Goal: Task Accomplishment & Management: Use online tool/utility

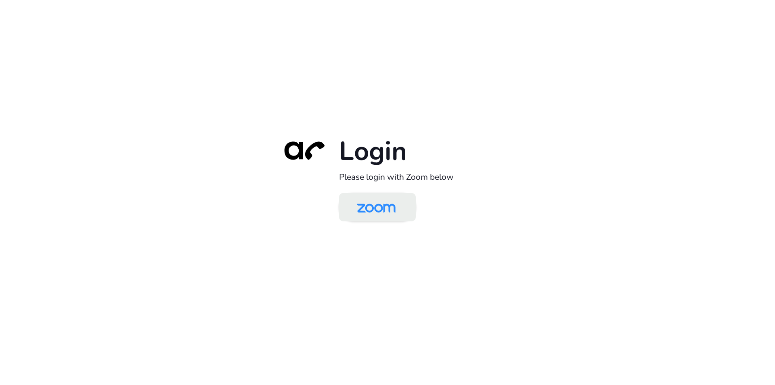
click at [386, 210] on img at bounding box center [376, 208] width 56 height 26
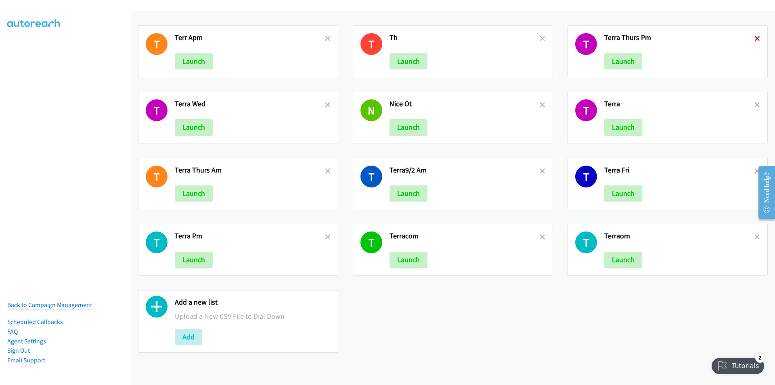
click at [754, 38] on icon at bounding box center [757, 39] width 6 height 6
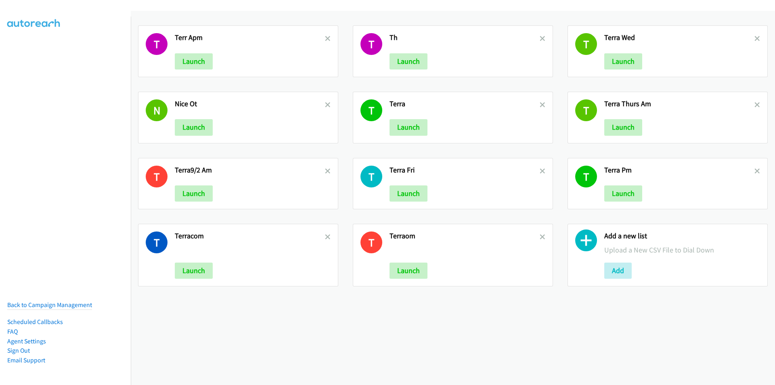
click at [534, 37] on h2 "Th" at bounding box center [464, 37] width 150 height 9
click at [540, 42] on link at bounding box center [543, 38] width 6 height 9
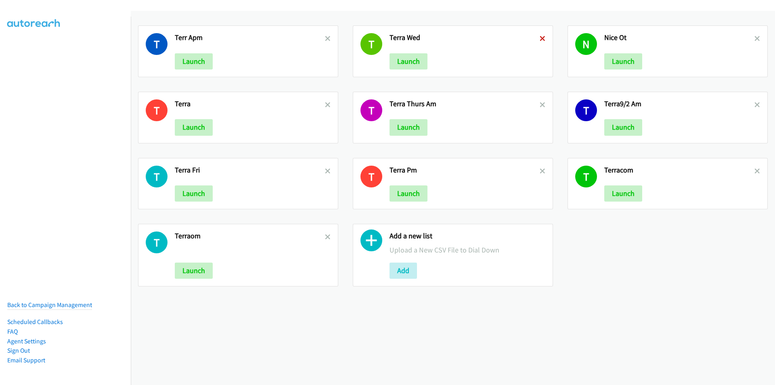
click at [541, 38] on icon at bounding box center [543, 39] width 6 height 6
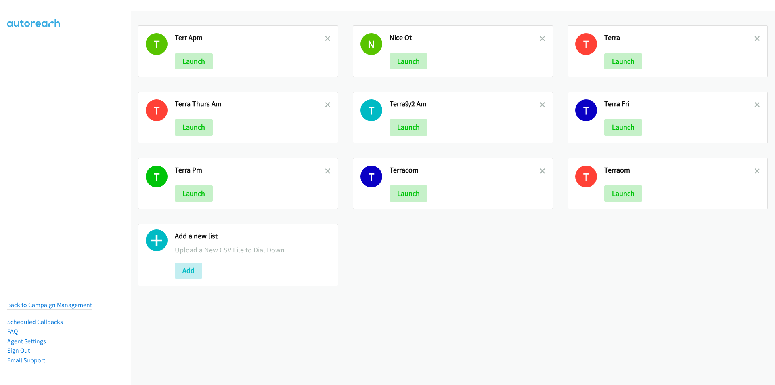
click at [535, 38] on h2 "Nice Ot" at bounding box center [464, 37] width 150 height 9
click at [325, 39] on icon at bounding box center [328, 39] width 6 height 6
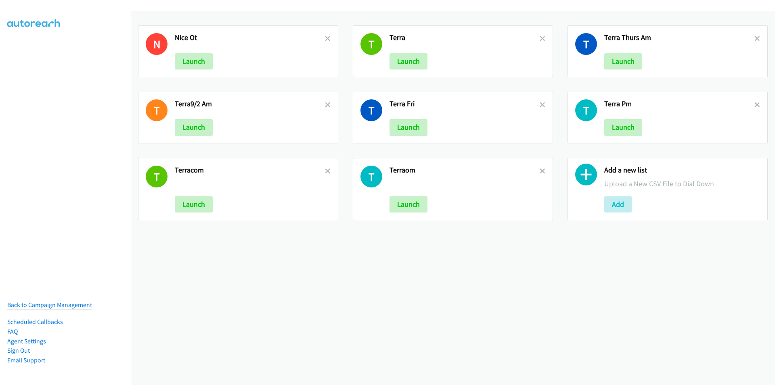
click at [325, 39] on icon at bounding box center [328, 39] width 6 height 6
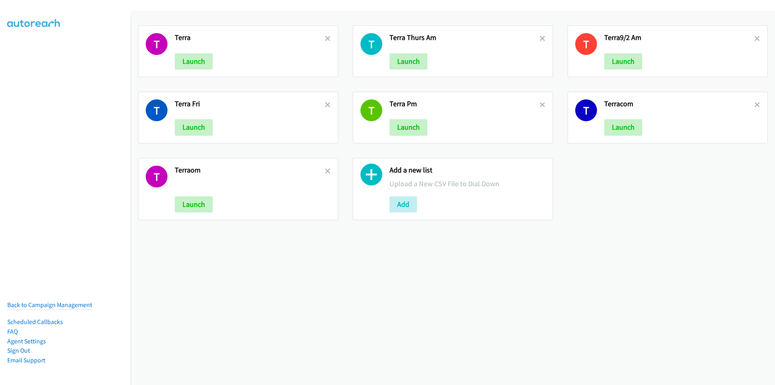
click at [325, 39] on icon at bounding box center [328, 39] width 6 height 6
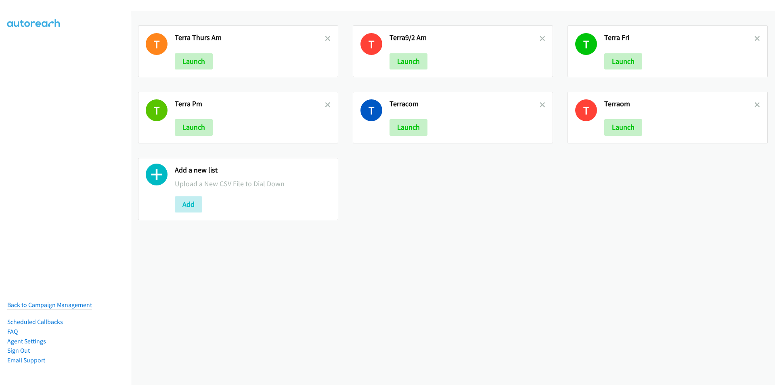
click at [325, 39] on icon at bounding box center [328, 39] width 6 height 6
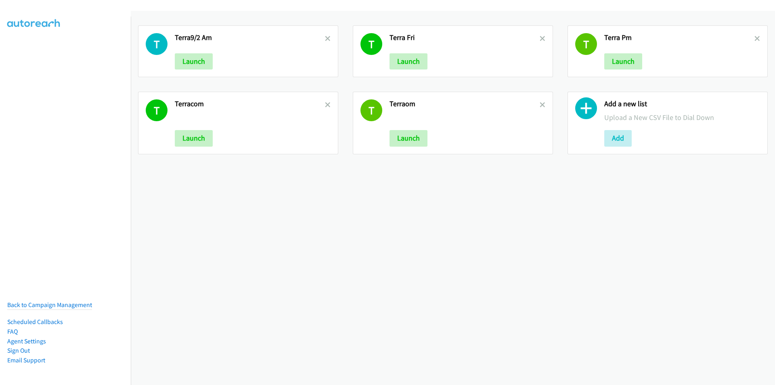
click at [325, 39] on icon at bounding box center [328, 39] width 6 height 6
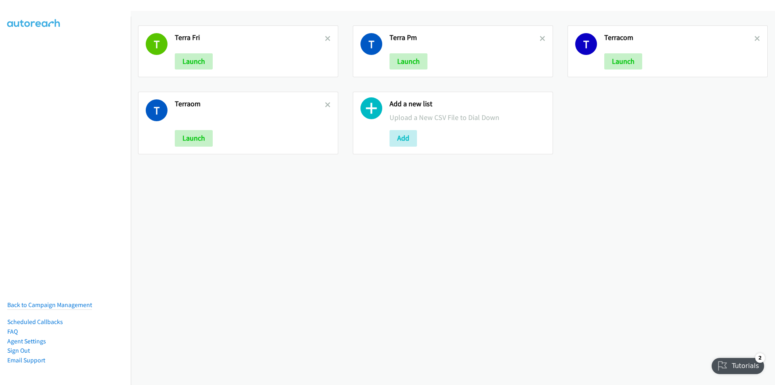
click at [325, 39] on icon at bounding box center [328, 39] width 6 height 6
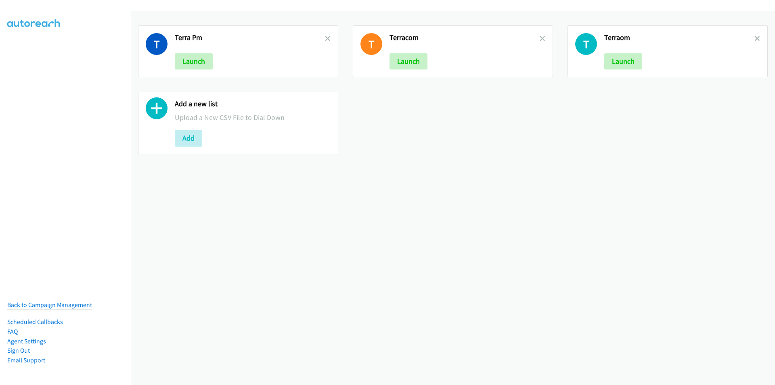
click at [325, 39] on icon at bounding box center [328, 39] width 6 height 6
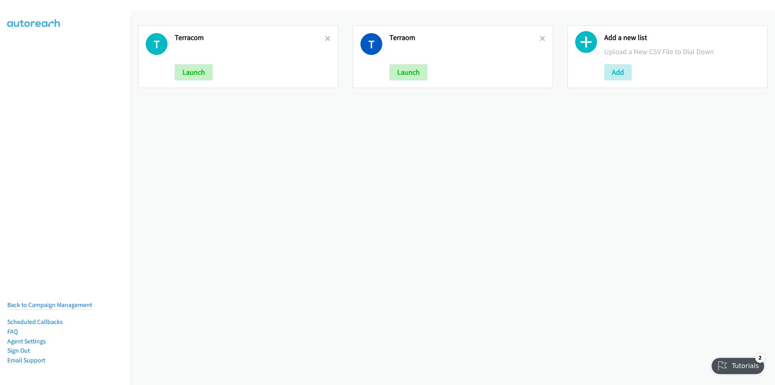
click at [325, 39] on icon at bounding box center [328, 39] width 6 height 6
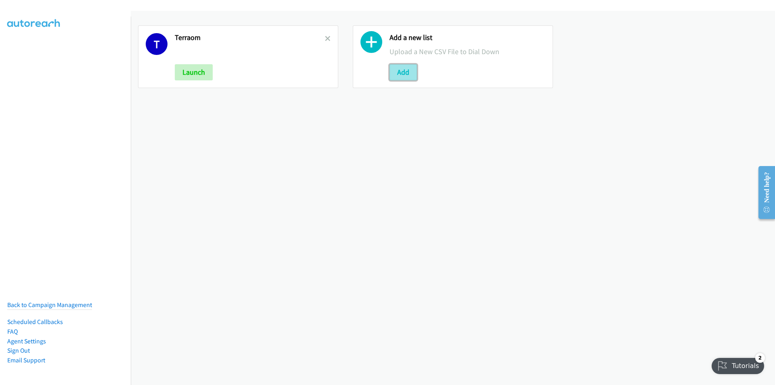
click at [406, 75] on button "Add" at bounding box center [402, 72] width 27 height 16
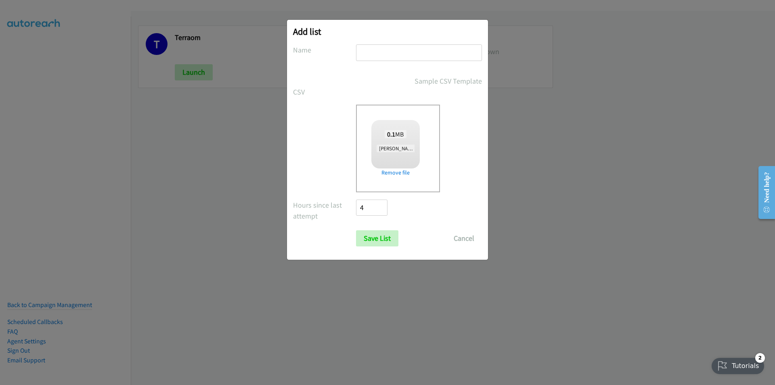
checkbox input "true"
click at [404, 49] on input "text" at bounding box center [419, 52] width 126 height 17
type input "terraMonAM"
click at [356, 230] on input "Save List" at bounding box center [377, 238] width 42 height 16
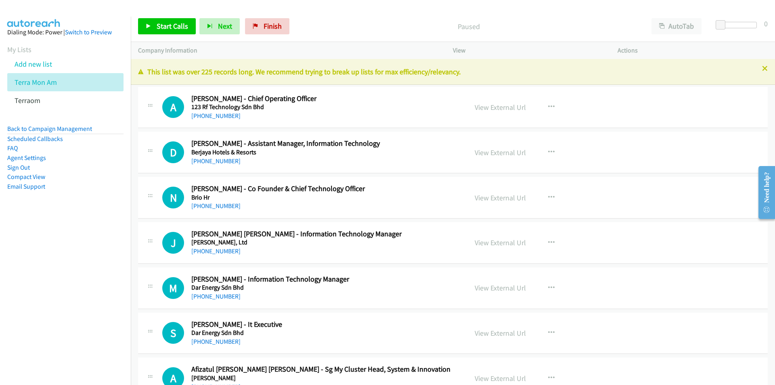
click at [316, 18] on div "Paused" at bounding box center [468, 26] width 351 height 16
click at [151, 32] on link "Start Calls" at bounding box center [167, 26] width 58 height 16
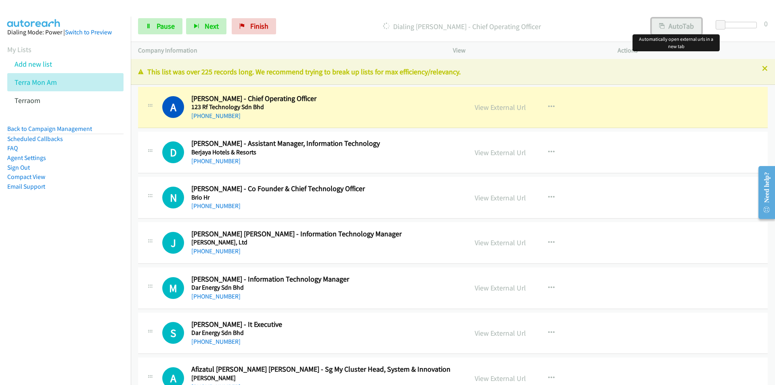
click at [681, 26] on button "AutoTab" at bounding box center [676, 26] width 50 height 16
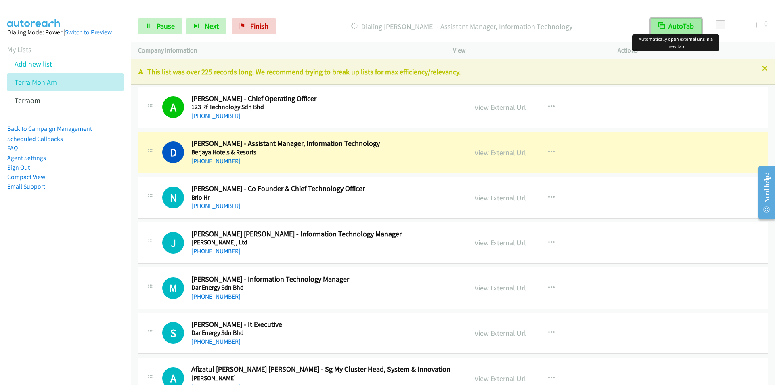
click at [685, 29] on button "AutoTab" at bounding box center [676, 26] width 51 height 16
click at [685, 28] on button "AutoTab" at bounding box center [676, 26] width 50 height 16
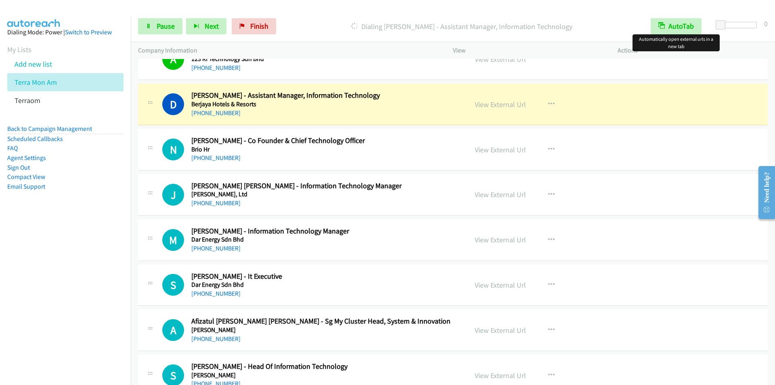
scroll to position [40, 0]
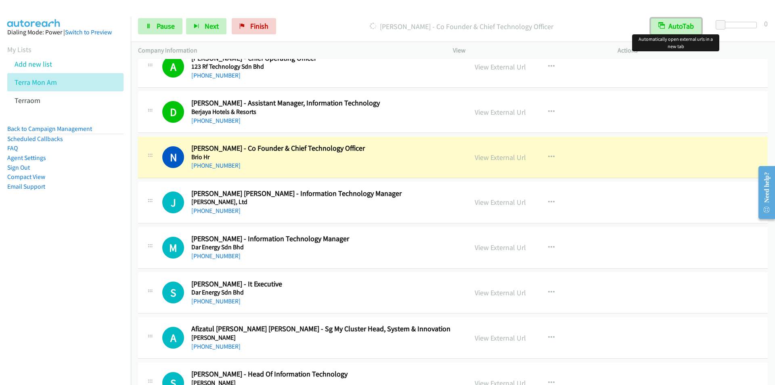
click at [680, 25] on button "AutoTab" at bounding box center [676, 26] width 51 height 16
click at [680, 25] on button "AutoTab" at bounding box center [676, 26] width 50 height 16
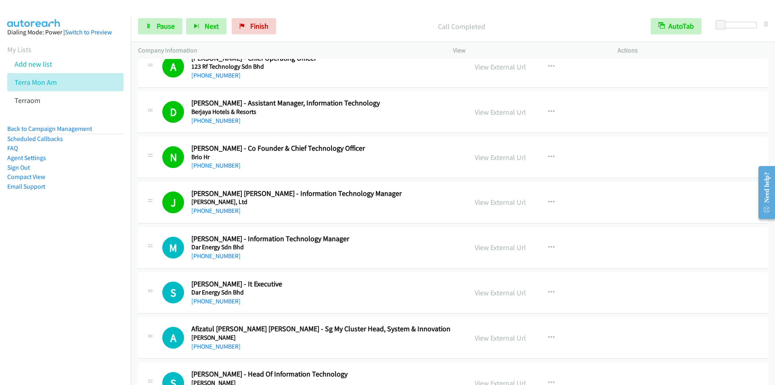
click at [316, 19] on div "Call Completed" at bounding box center [462, 26] width 364 height 16
click at [160, 26] on span "Pause" at bounding box center [166, 25] width 18 height 9
click at [160, 26] on span "Start Calls" at bounding box center [172, 25] width 31 height 9
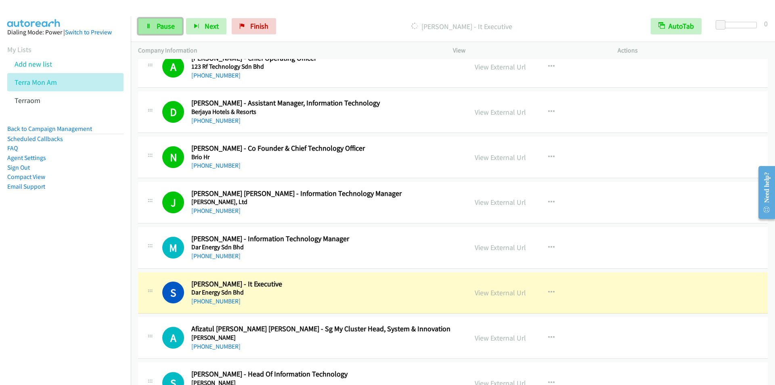
click at [163, 27] on span "Pause" at bounding box center [166, 25] width 18 height 9
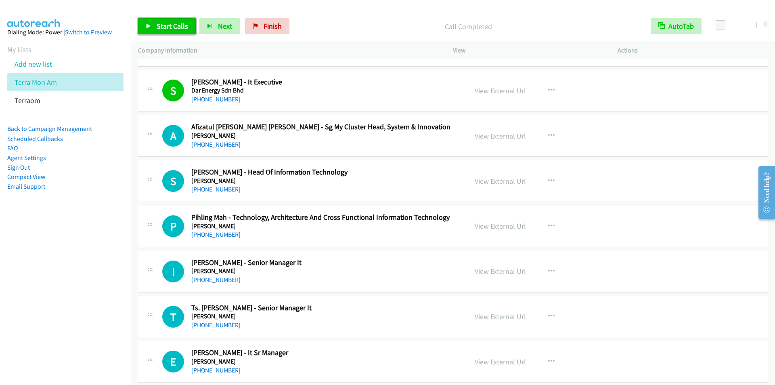
click at [146, 24] on icon at bounding box center [149, 27] width 6 height 6
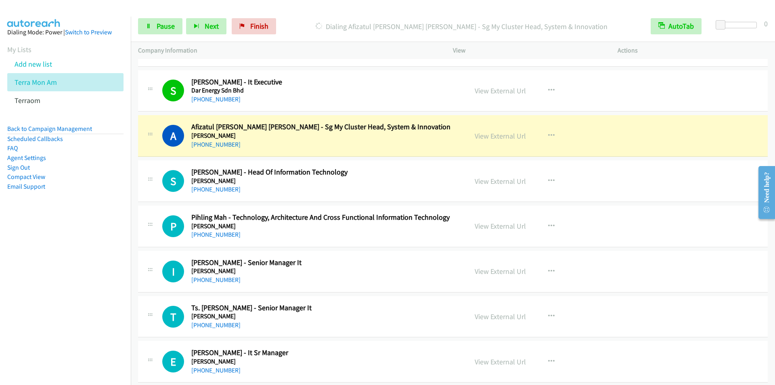
scroll to position [283, 0]
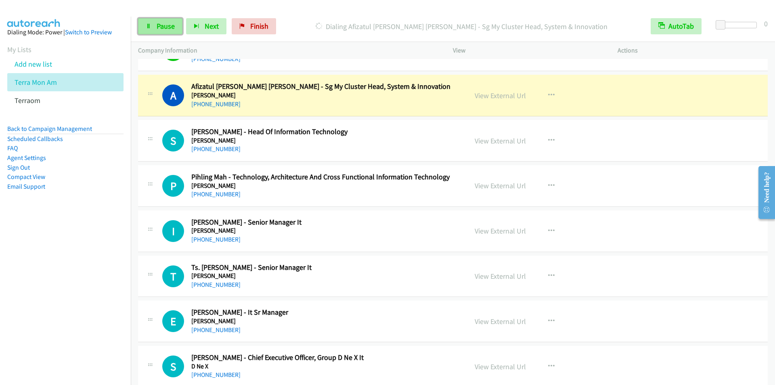
click at [155, 18] on link "Pause" at bounding box center [160, 26] width 44 height 16
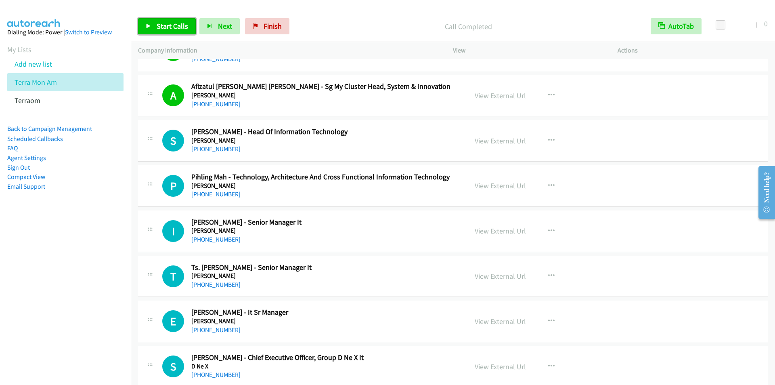
click at [154, 25] on link "Start Calls" at bounding box center [167, 26] width 58 height 16
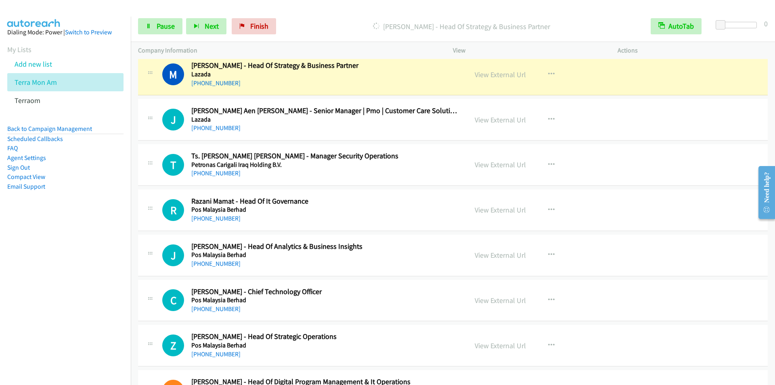
scroll to position [1211, 0]
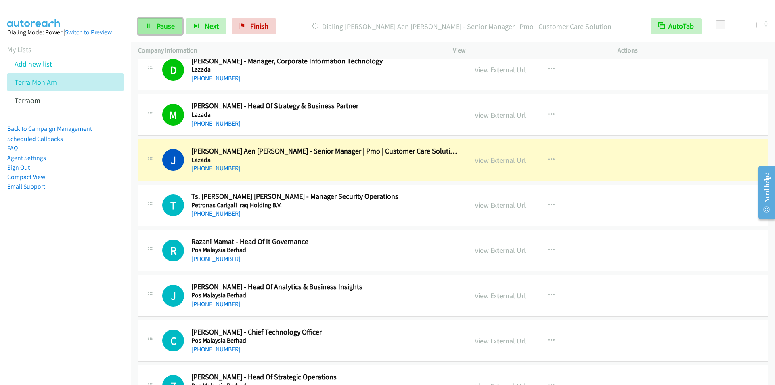
click at [153, 24] on link "Pause" at bounding box center [160, 26] width 44 height 16
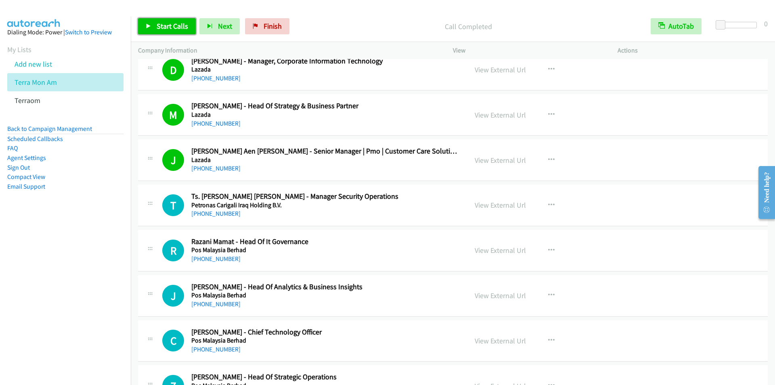
click at [169, 25] on span "Start Calls" at bounding box center [172, 25] width 31 height 9
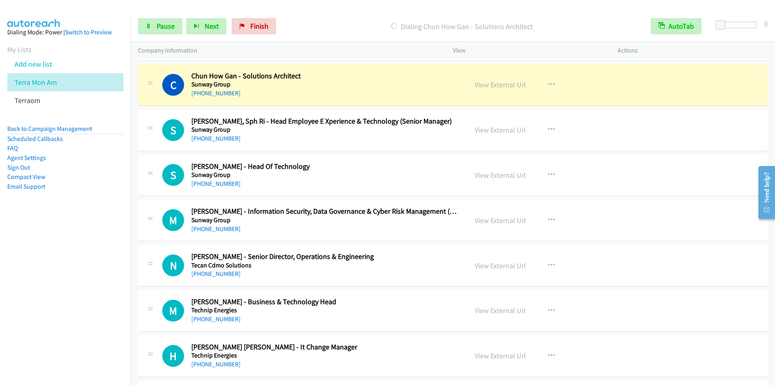
scroll to position [2099, 0]
click at [159, 23] on span "Pause" at bounding box center [166, 25] width 18 height 9
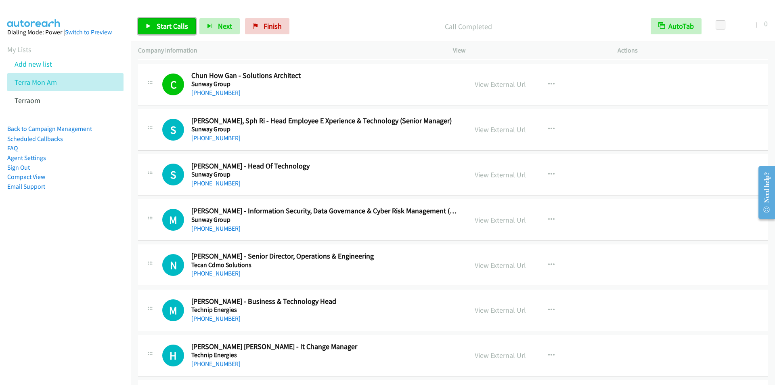
click at [169, 27] on span "Start Calls" at bounding box center [172, 25] width 31 height 9
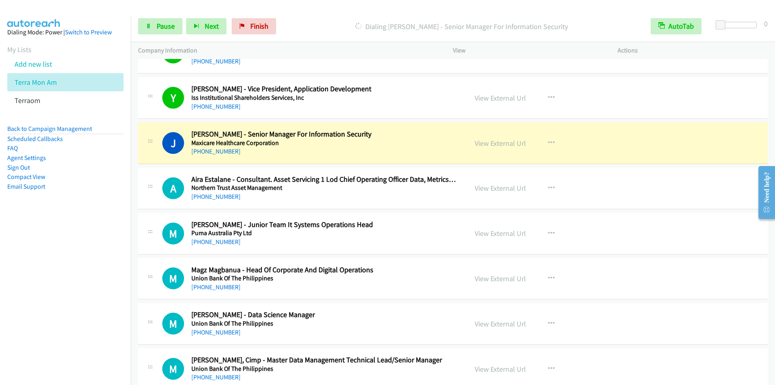
scroll to position [2946, 0]
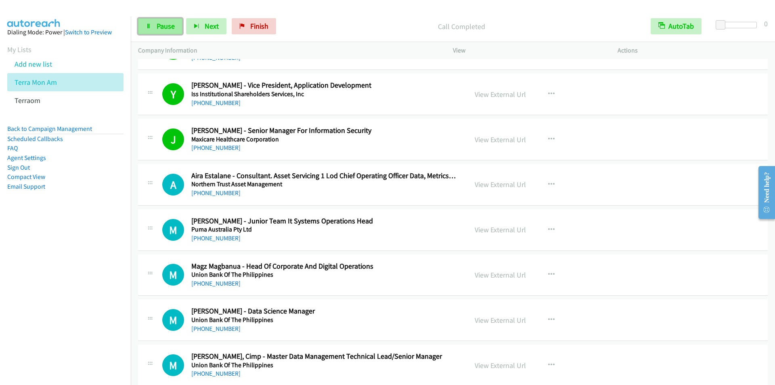
click at [164, 27] on span "Pause" at bounding box center [166, 25] width 18 height 9
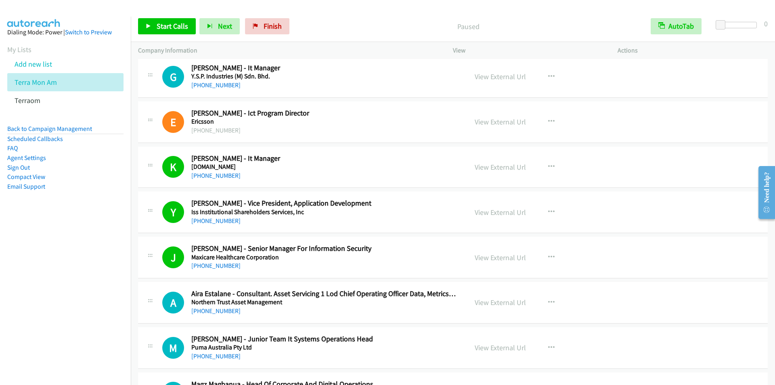
scroll to position [2825, 0]
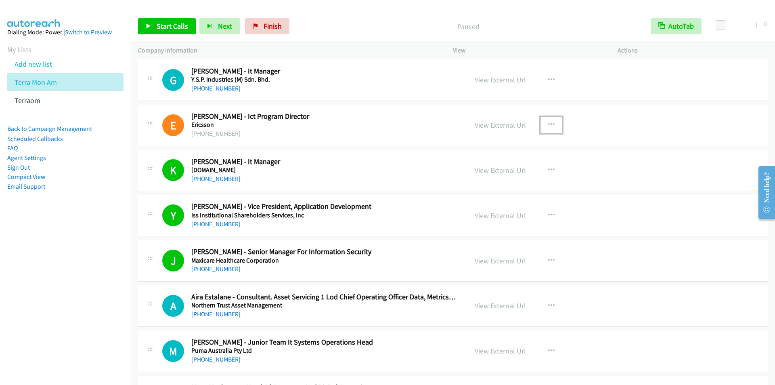
click at [548, 124] on icon "button" at bounding box center [551, 124] width 6 height 6
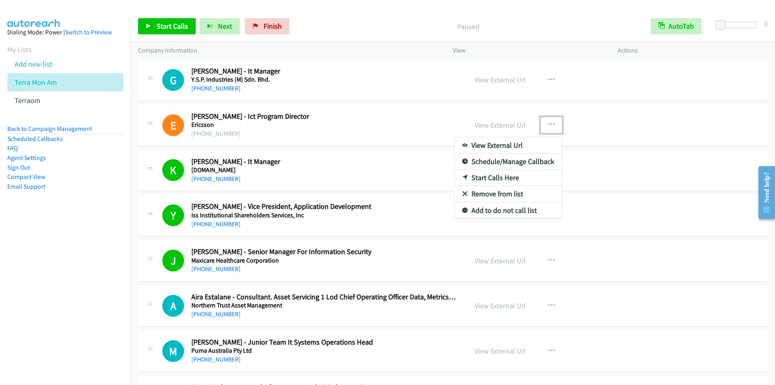
click at [500, 174] on link "Start Calls Here" at bounding box center [507, 178] width 107 height 16
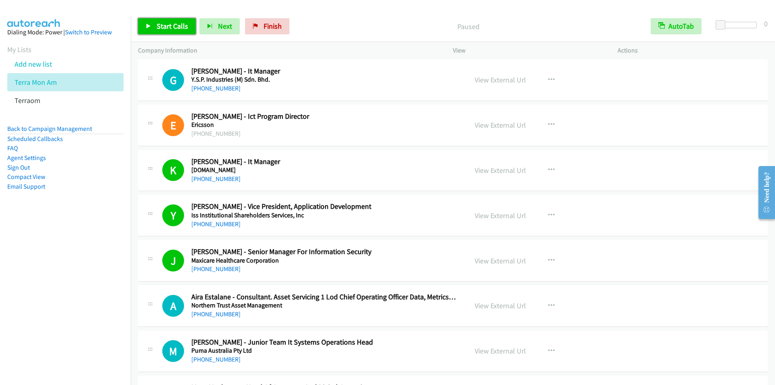
click at [167, 23] on span "Start Calls" at bounding box center [172, 25] width 31 height 9
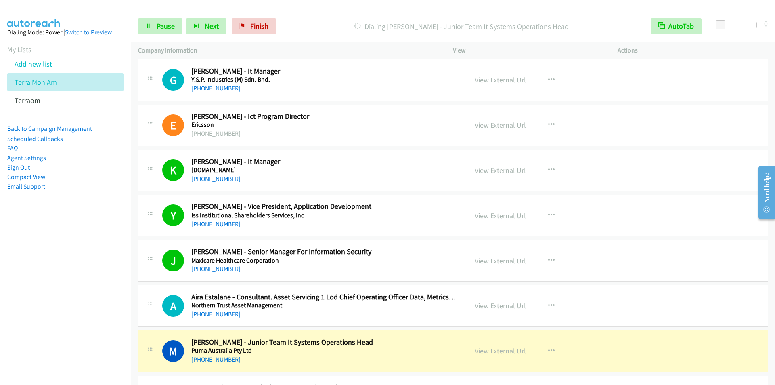
click at [322, 115] on h2 "Emilyn Sison - Ict Program Director" at bounding box center [324, 116] width 266 height 9
click at [550, 125] on icon "button" at bounding box center [551, 124] width 6 height 6
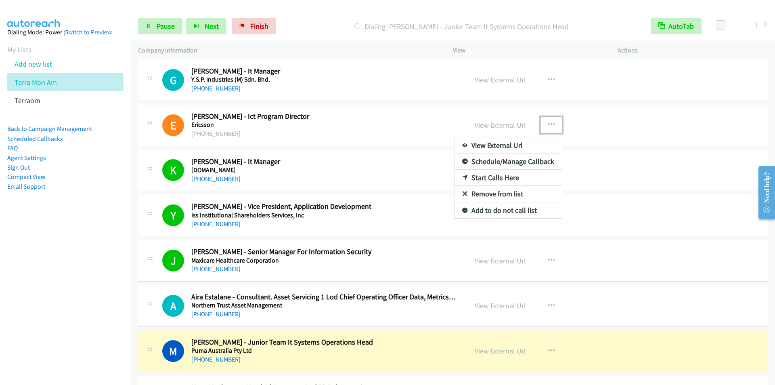
click at [495, 176] on link "Start Calls Here" at bounding box center [507, 178] width 107 height 16
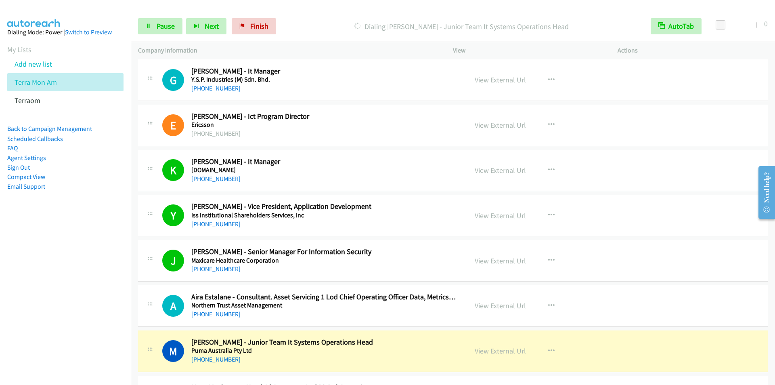
click at [308, 15] on div "Start Calls Pause Next Finish Dialing Mark Sanchez - Junior Team It Systems Ope…" at bounding box center [453, 26] width 644 height 31
click at [161, 28] on span "Pause" at bounding box center [166, 25] width 18 height 9
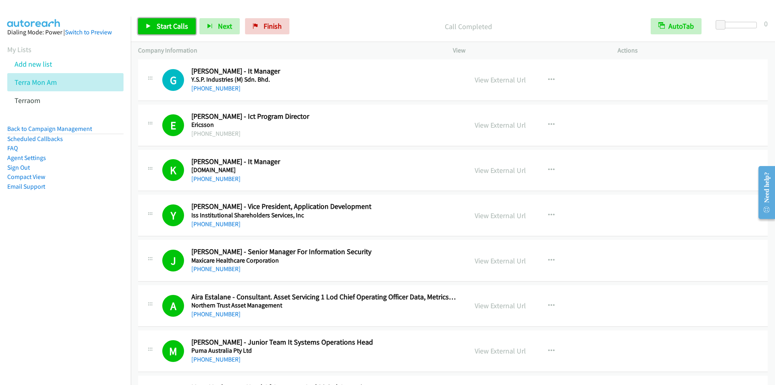
click at [170, 29] on span "Start Calls" at bounding box center [172, 25] width 31 height 9
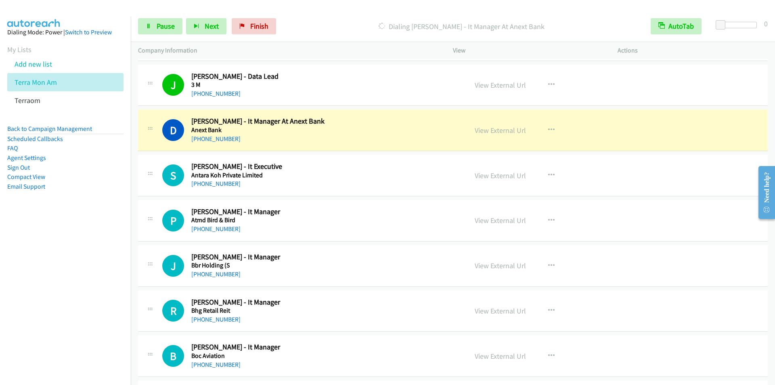
scroll to position [3673, 0]
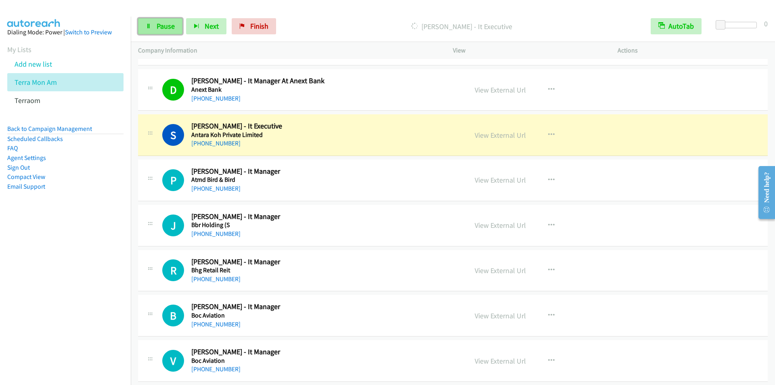
click at [156, 27] on link "Pause" at bounding box center [160, 26] width 44 height 16
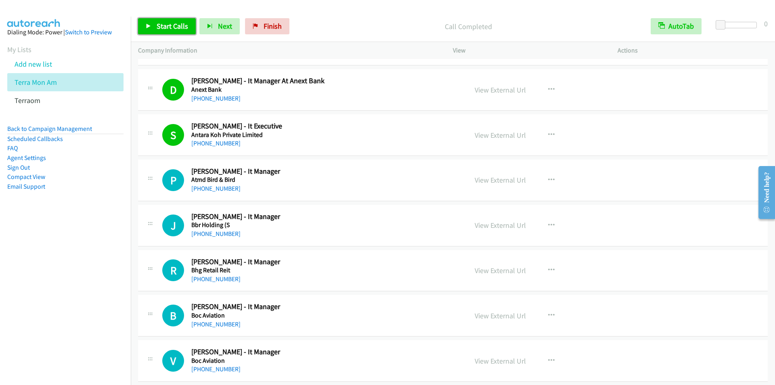
click at [169, 26] on span "Start Calls" at bounding box center [172, 25] width 31 height 9
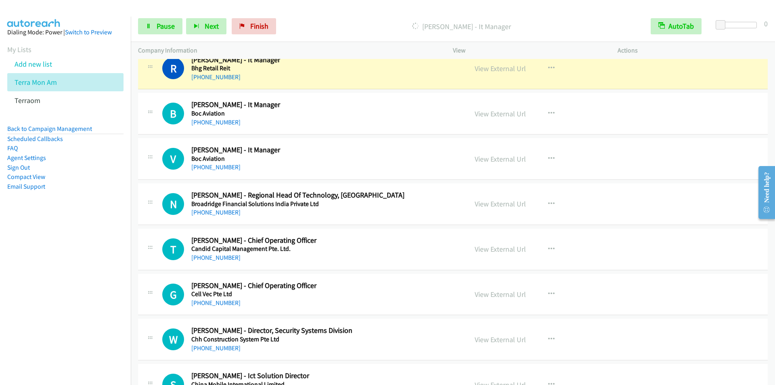
scroll to position [3834, 0]
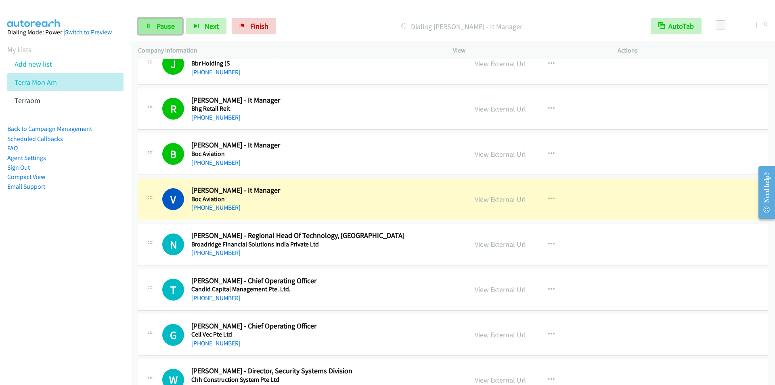
click at [170, 27] on span "Pause" at bounding box center [166, 25] width 18 height 9
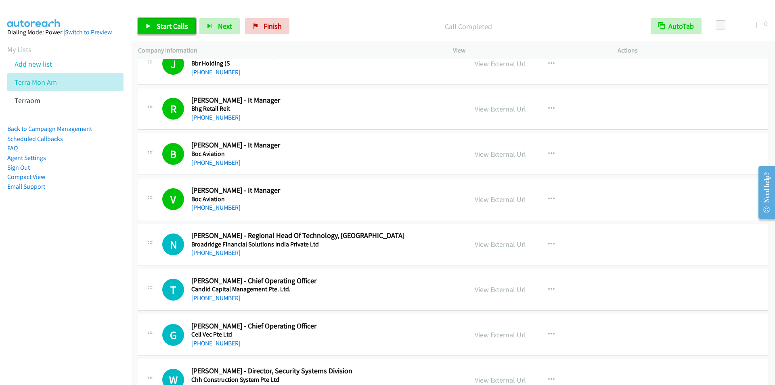
click at [165, 23] on span "Start Calls" at bounding box center [172, 25] width 31 height 9
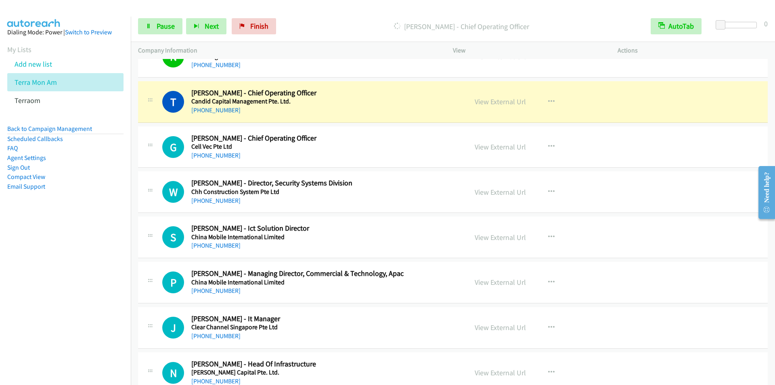
scroll to position [4036, 0]
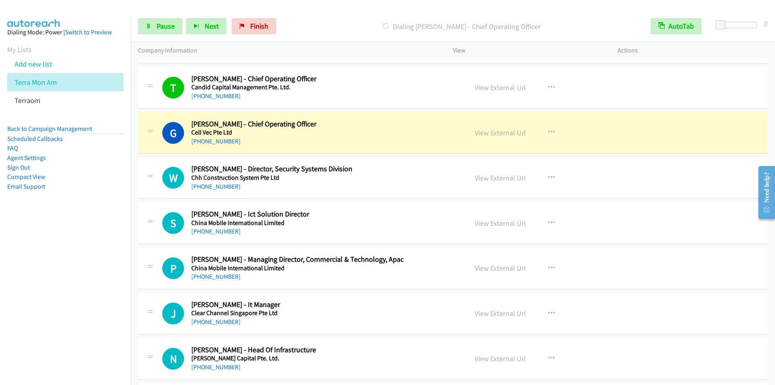
click at [319, 23] on p "Dialing Gayatri Sharma - Chief Operating Officer" at bounding box center [461, 26] width 349 height 11
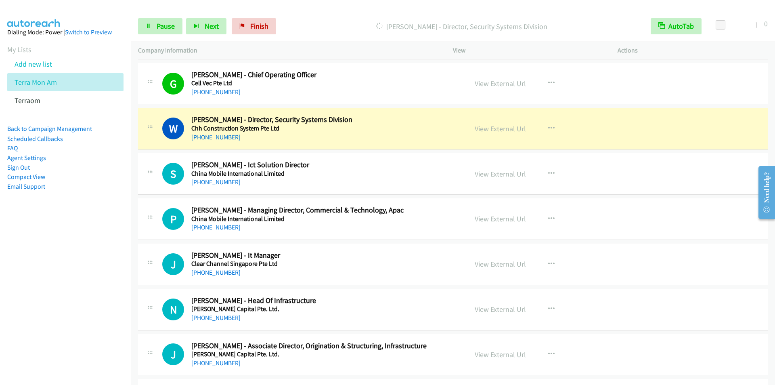
scroll to position [4117, 0]
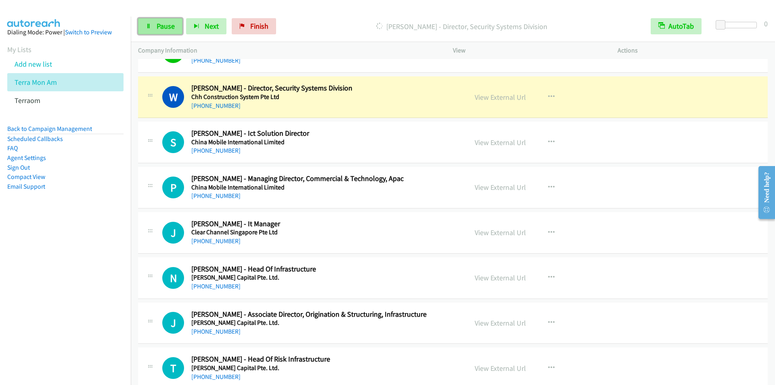
click at [161, 22] on span "Pause" at bounding box center [166, 25] width 18 height 9
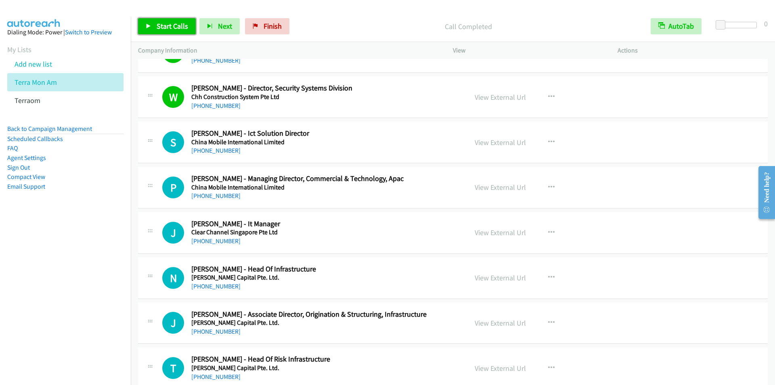
click at [167, 28] on span "Start Calls" at bounding box center [172, 25] width 31 height 9
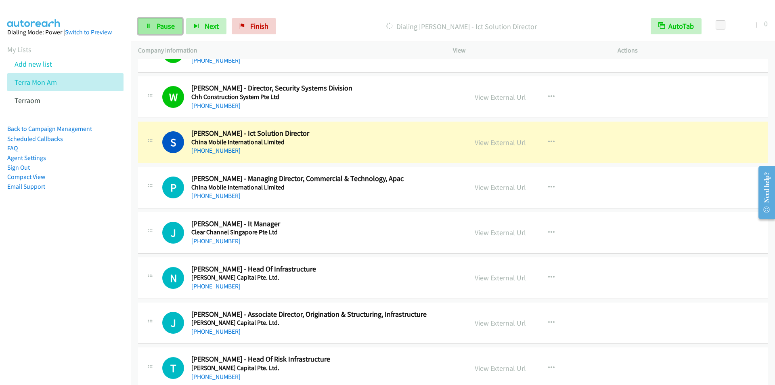
click at [153, 27] on link "Pause" at bounding box center [160, 26] width 44 height 16
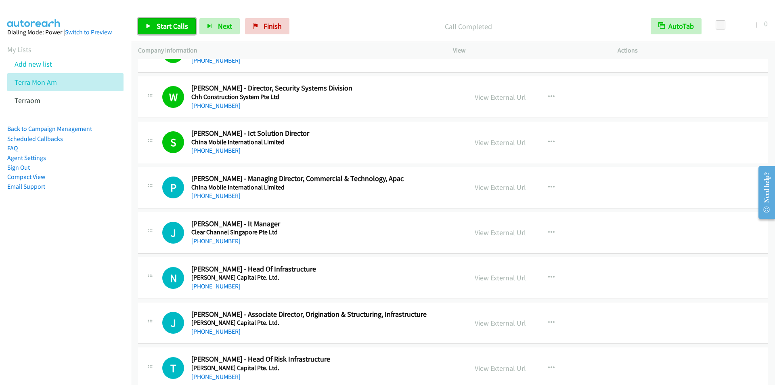
click at [165, 23] on span "Start Calls" at bounding box center [172, 25] width 31 height 9
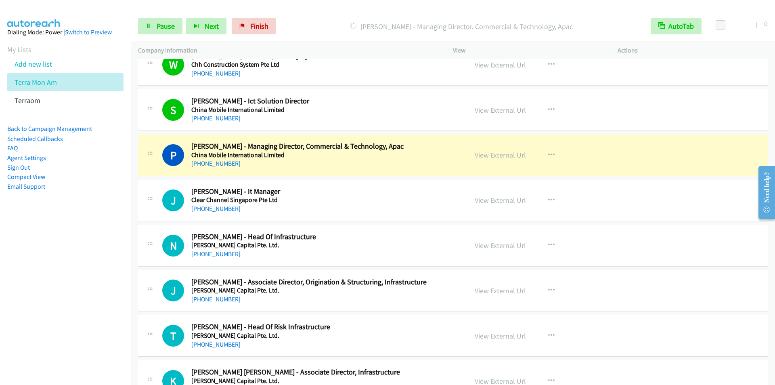
scroll to position [4197, 0]
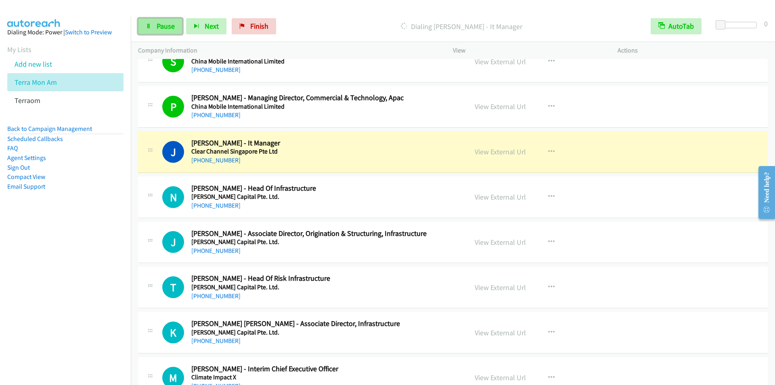
click at [154, 22] on link "Pause" at bounding box center [160, 26] width 44 height 16
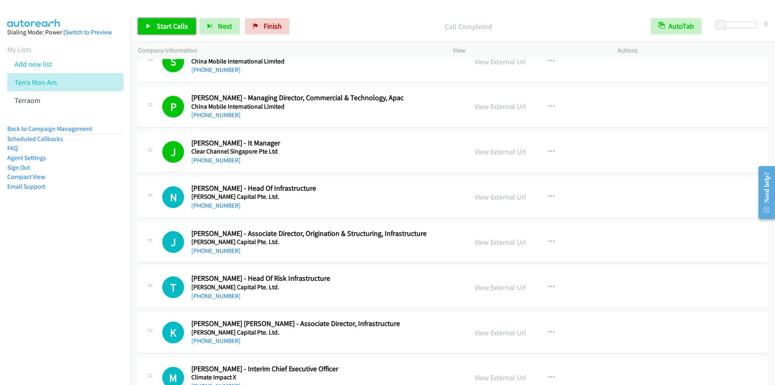
click at [151, 24] on link "Start Calls" at bounding box center [167, 26] width 58 height 16
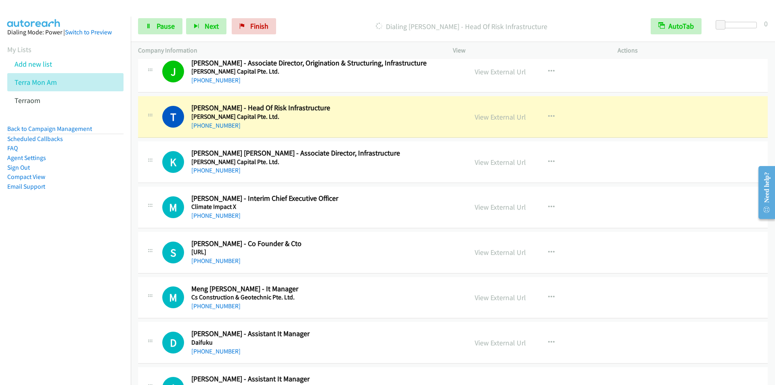
scroll to position [4359, 0]
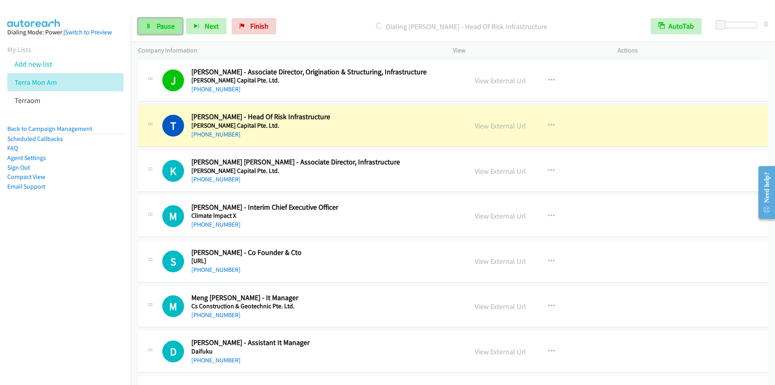
click at [170, 31] on link "Pause" at bounding box center [160, 26] width 44 height 16
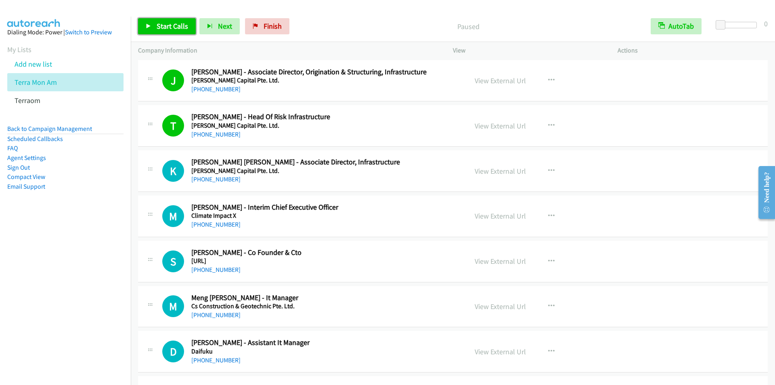
click at [175, 26] on span "Start Calls" at bounding box center [172, 25] width 31 height 9
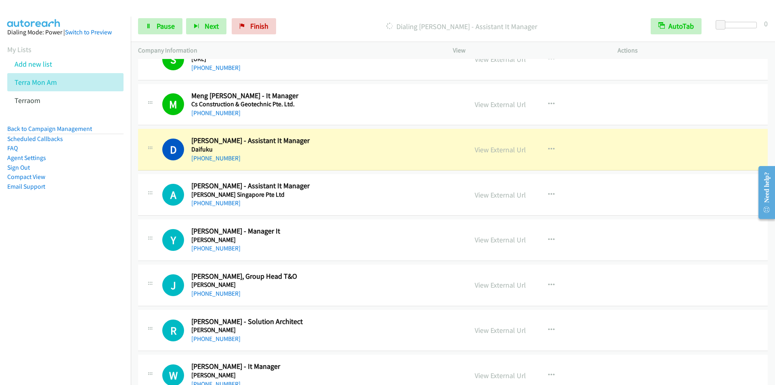
scroll to position [4601, 0]
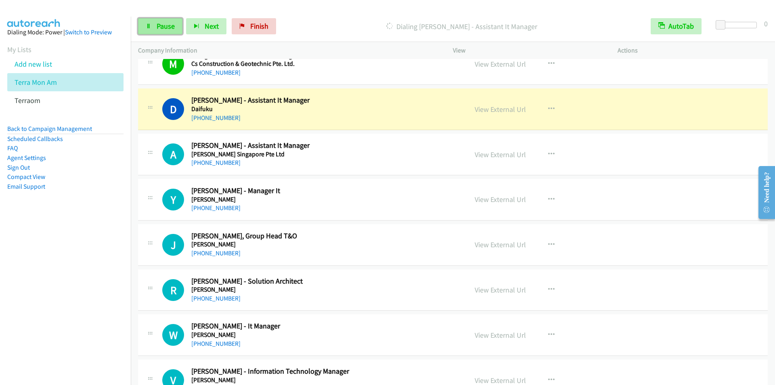
click at [154, 25] on link "Pause" at bounding box center [160, 26] width 44 height 16
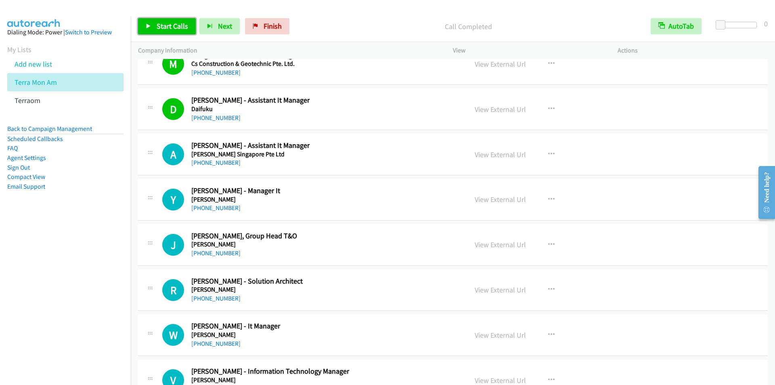
click at [172, 22] on span "Start Calls" at bounding box center [172, 25] width 31 height 9
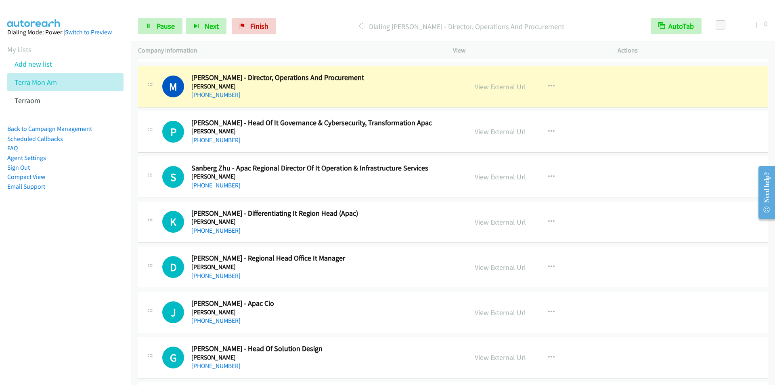
scroll to position [5166, 0]
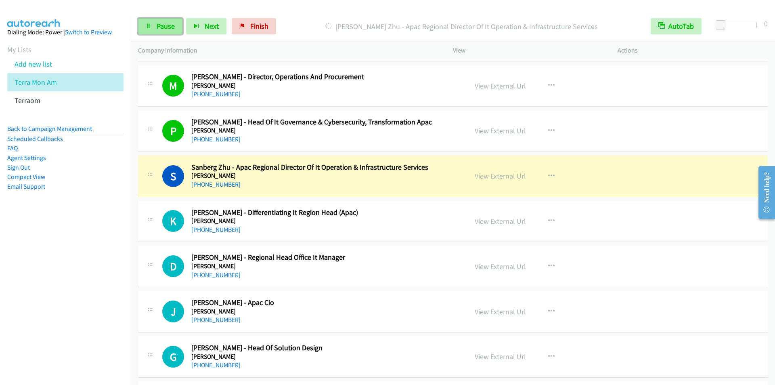
click at [159, 25] on span "Pause" at bounding box center [166, 25] width 18 height 9
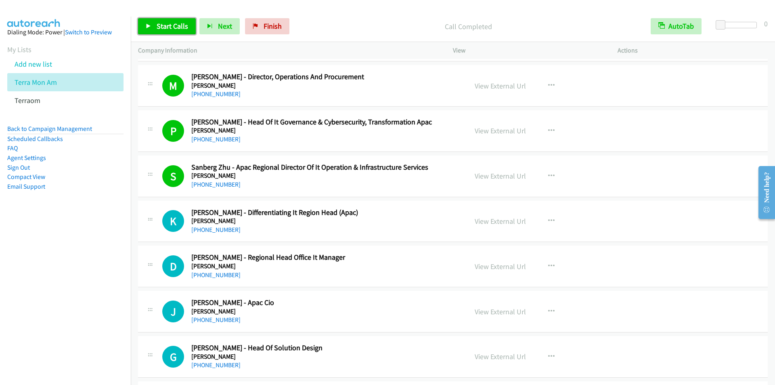
click at [160, 27] on span "Start Calls" at bounding box center [172, 25] width 31 height 9
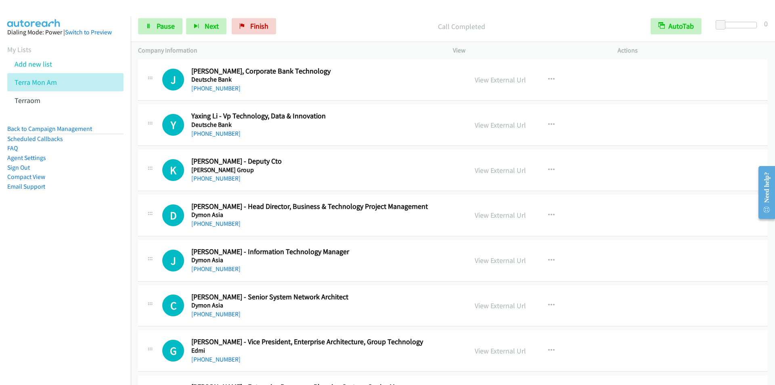
scroll to position [6498, 0]
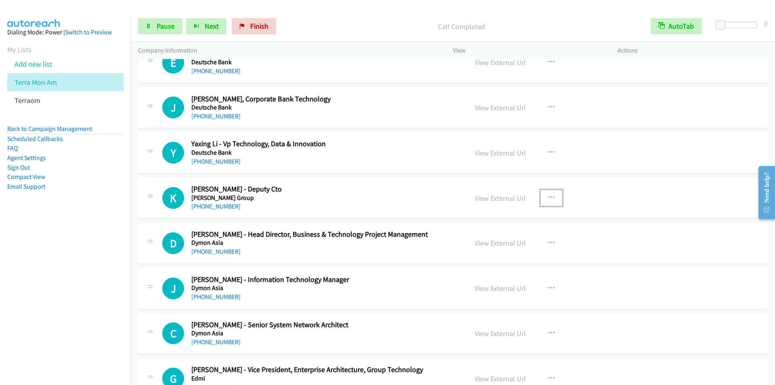
click at [550, 195] on icon "button" at bounding box center [551, 198] width 6 height 6
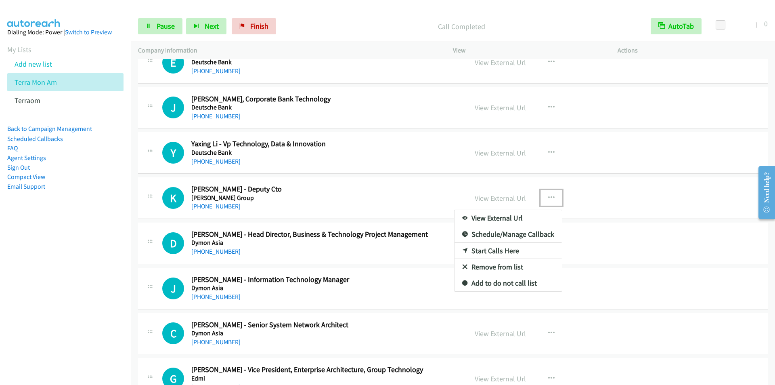
click at [492, 249] on link "Start Calls Here" at bounding box center [507, 251] width 107 height 16
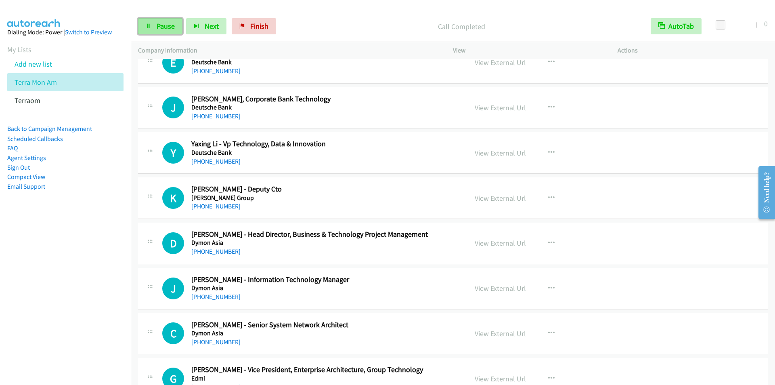
click at [159, 23] on span "Pause" at bounding box center [166, 25] width 18 height 9
click at [159, 23] on span "Start Calls" at bounding box center [172, 25] width 31 height 9
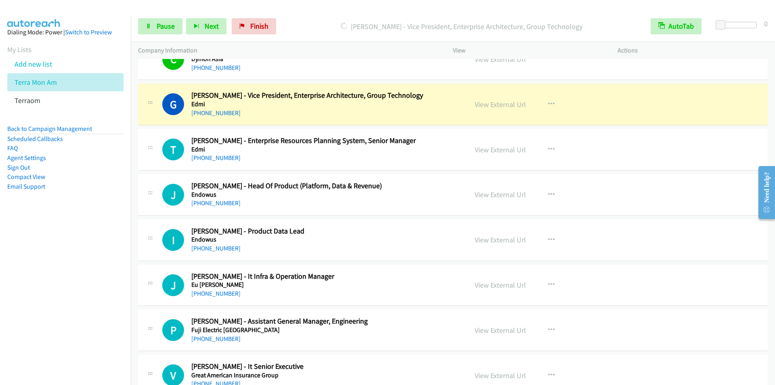
scroll to position [6780, 0]
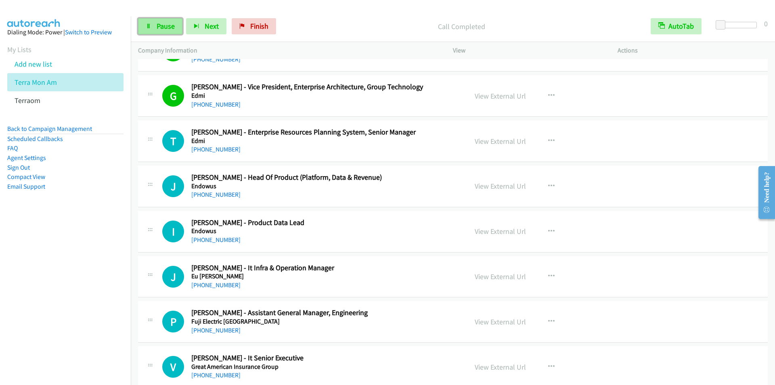
click at [165, 20] on link "Pause" at bounding box center [160, 26] width 44 height 16
click at [166, 24] on span "Start Calls" at bounding box center [172, 25] width 31 height 9
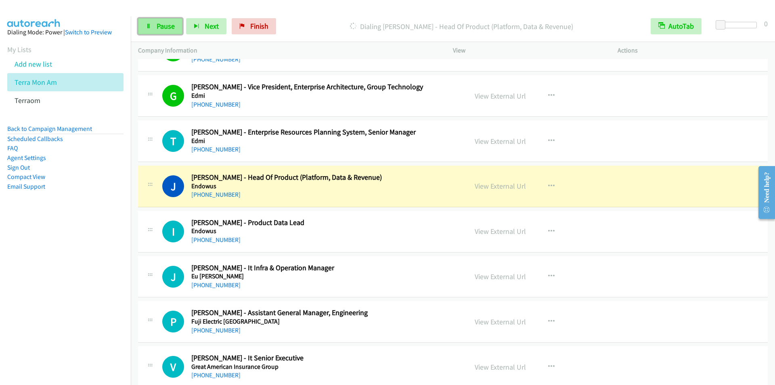
click at [163, 27] on span "Pause" at bounding box center [166, 25] width 18 height 9
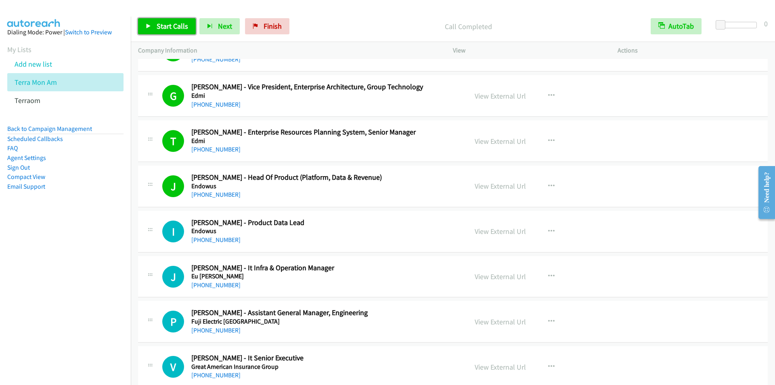
click at [163, 27] on span "Start Calls" at bounding box center [172, 25] width 31 height 9
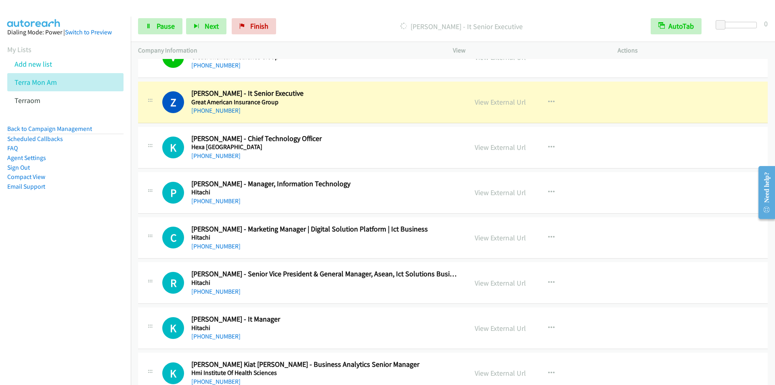
scroll to position [7103, 0]
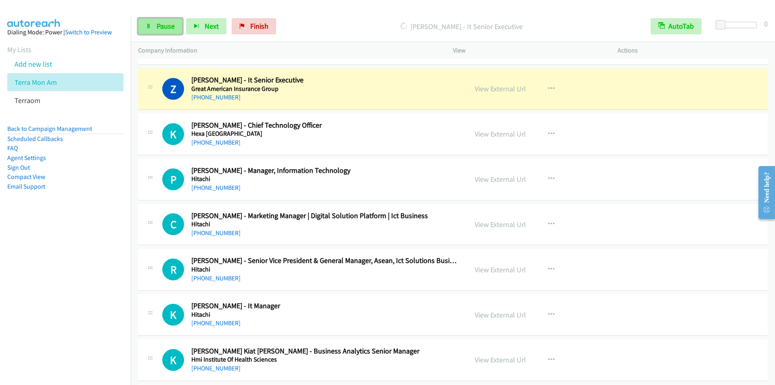
click at [159, 33] on link "Pause" at bounding box center [160, 26] width 44 height 16
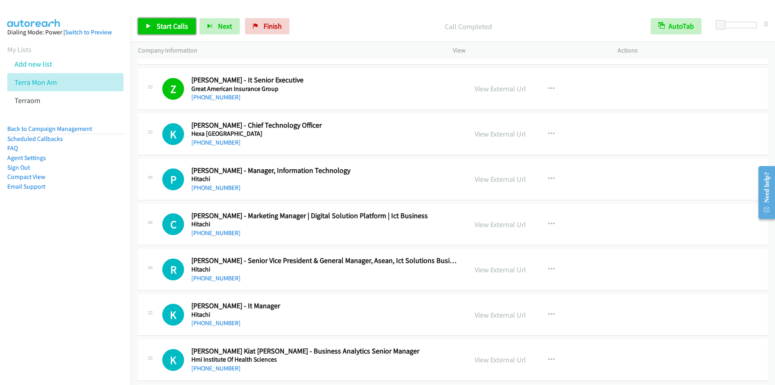
click at [162, 25] on span "Start Calls" at bounding box center [172, 25] width 31 height 9
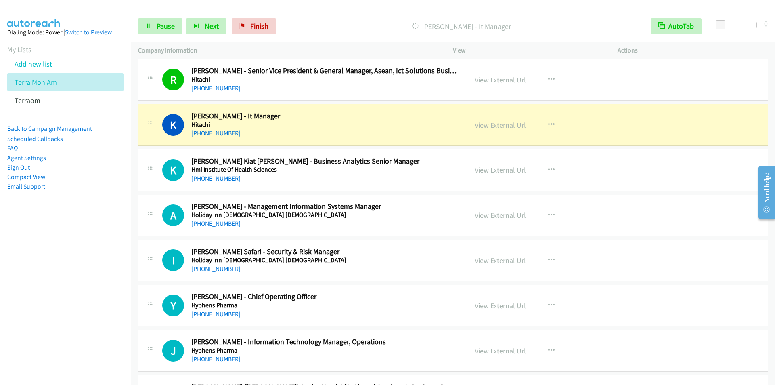
scroll to position [7305, 0]
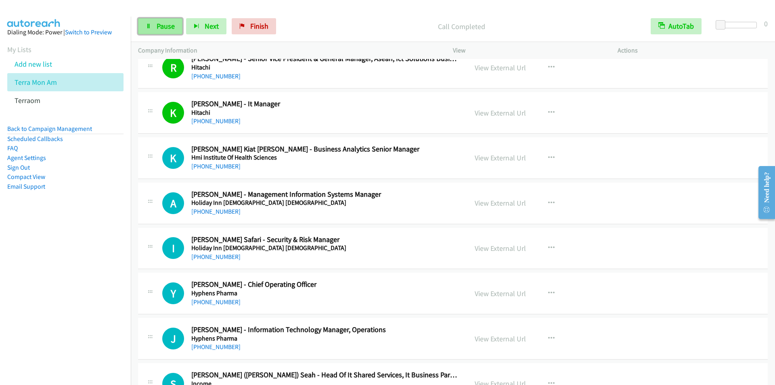
click at [157, 26] on span "Pause" at bounding box center [166, 25] width 18 height 9
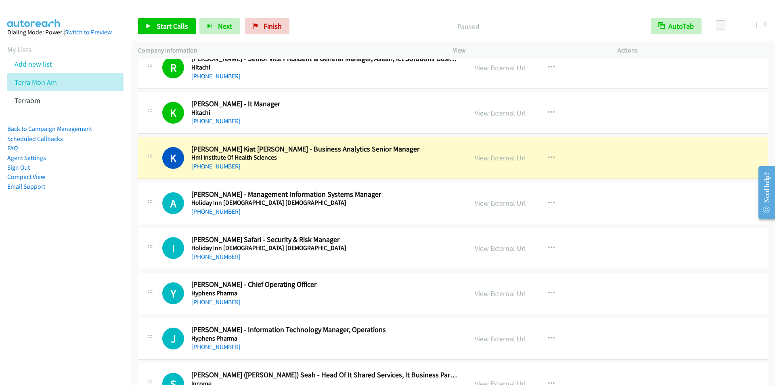
scroll to position [7345, 0]
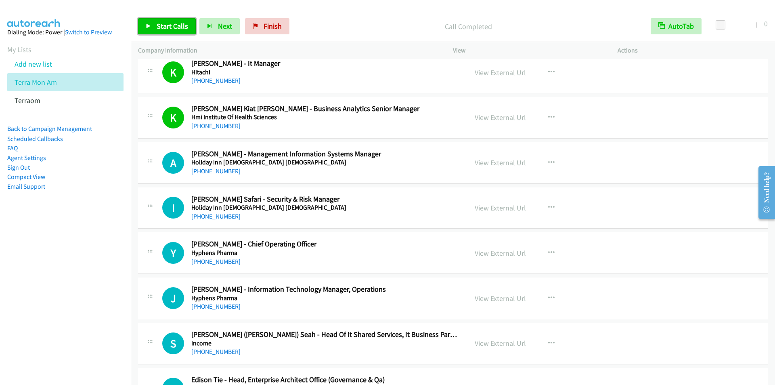
click at [169, 26] on span "Start Calls" at bounding box center [172, 25] width 31 height 9
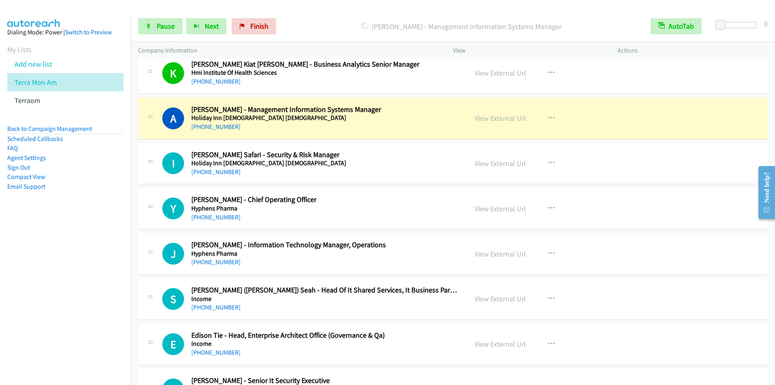
scroll to position [7426, 0]
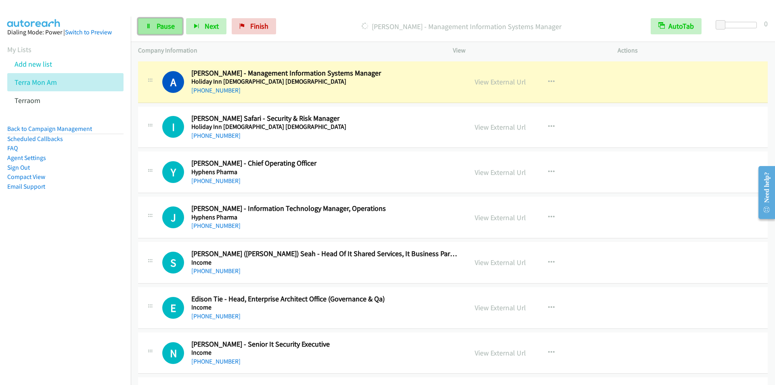
click at [157, 24] on span "Pause" at bounding box center [166, 25] width 18 height 9
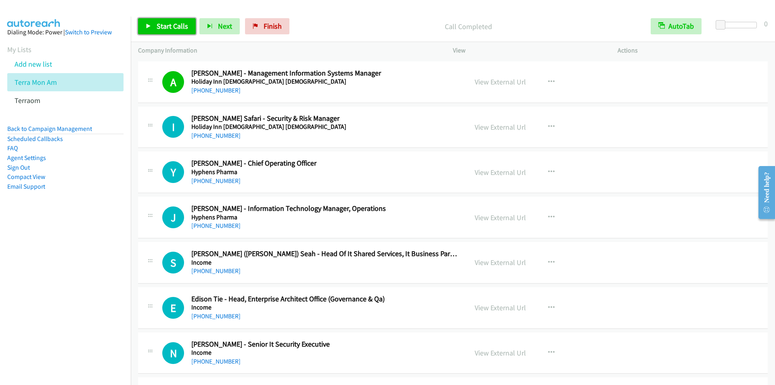
click at [164, 24] on span "Start Calls" at bounding box center [172, 25] width 31 height 9
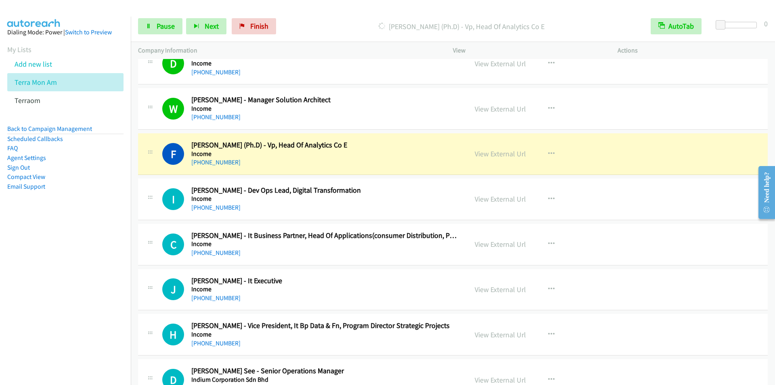
scroll to position [7830, 0]
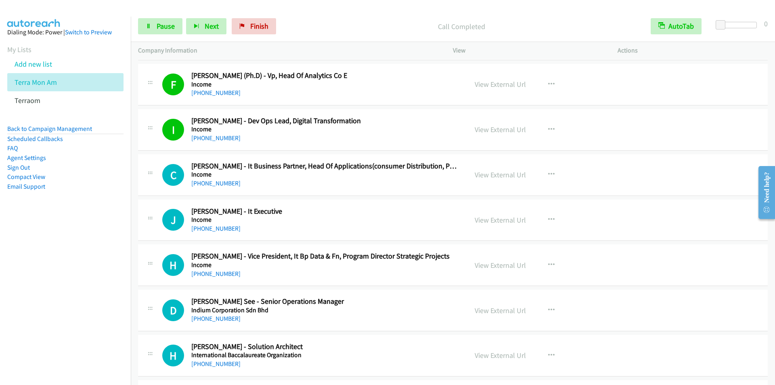
click at [319, 25] on p "Call Completed" at bounding box center [461, 26] width 349 height 11
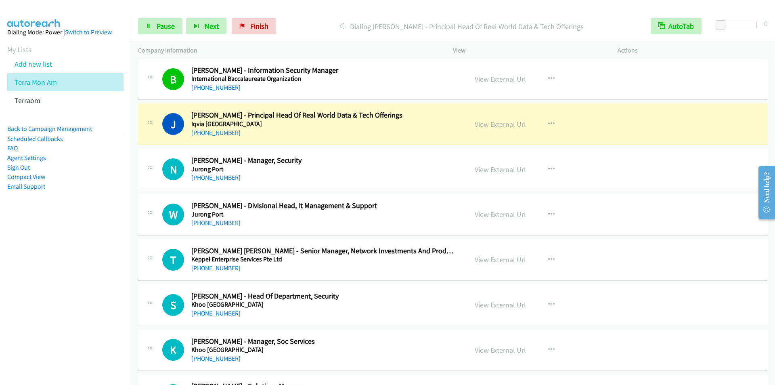
scroll to position [8435, 0]
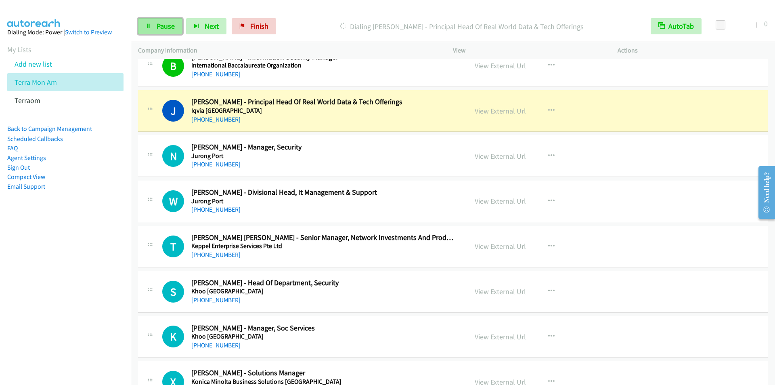
click at [159, 27] on span "Pause" at bounding box center [166, 25] width 18 height 9
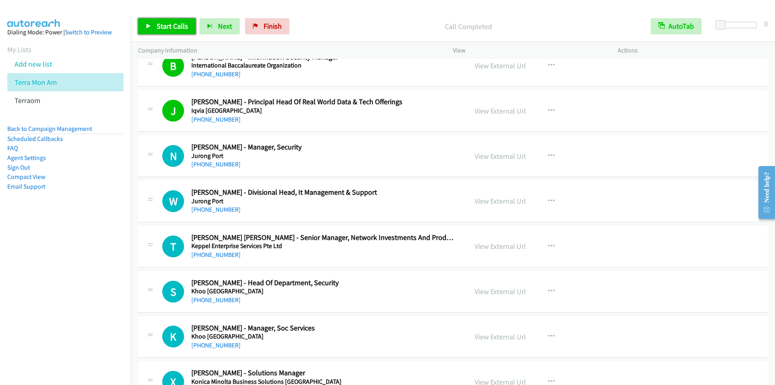
click at [158, 24] on span "Start Calls" at bounding box center [172, 25] width 31 height 9
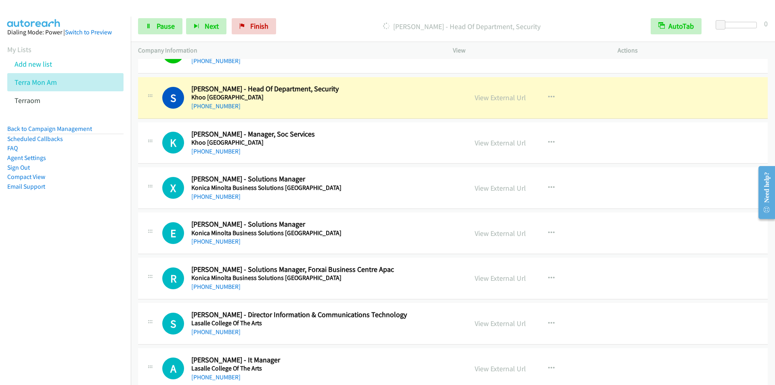
scroll to position [8637, 0]
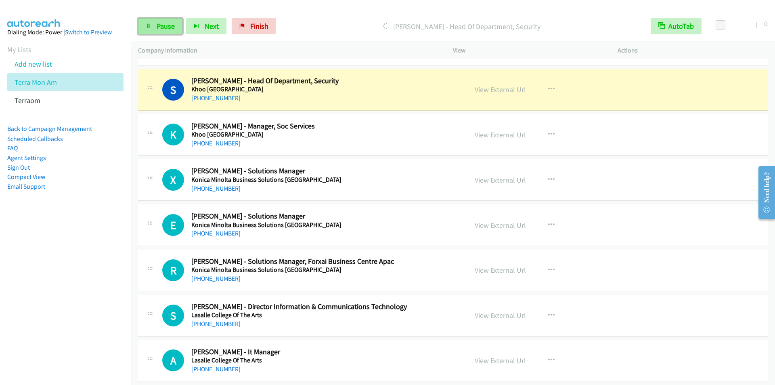
click at [162, 29] on span "Pause" at bounding box center [166, 25] width 18 height 9
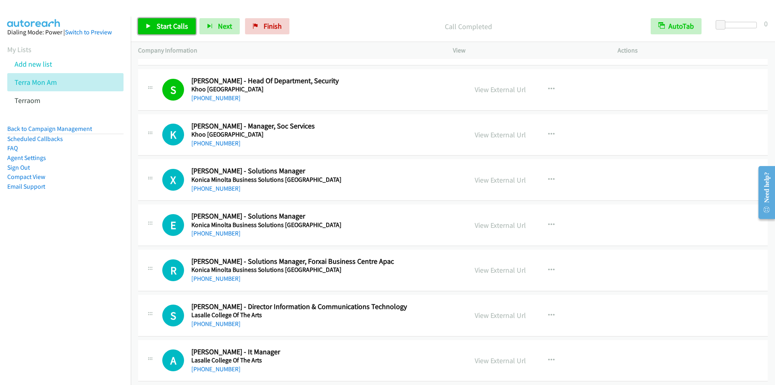
click at [164, 27] on span "Start Calls" at bounding box center [172, 25] width 31 height 9
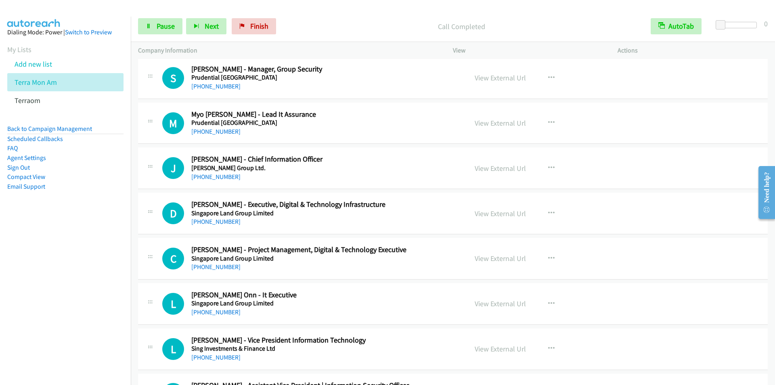
scroll to position [9807, 0]
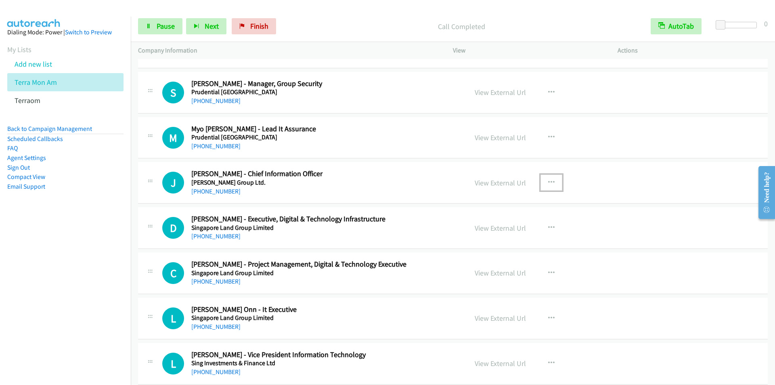
click at [548, 181] on icon "button" at bounding box center [551, 182] width 6 height 6
click at [490, 237] on link "Start Calls Here" at bounding box center [507, 235] width 107 height 16
click at [160, 24] on span "Pause" at bounding box center [166, 25] width 18 height 9
click at [166, 26] on span "Start Calls" at bounding box center [172, 25] width 31 height 9
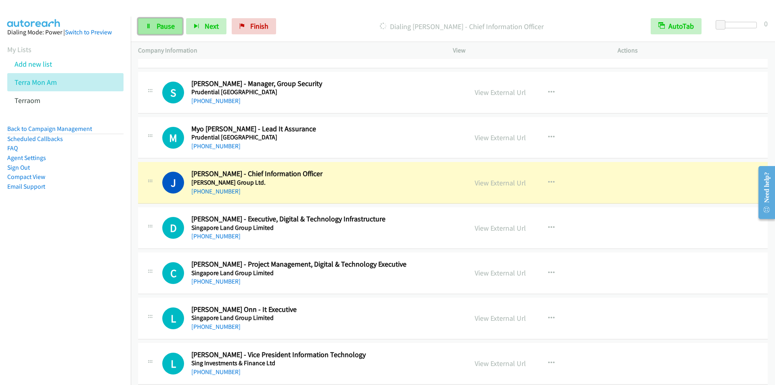
click at [161, 25] on span "Pause" at bounding box center [166, 25] width 18 height 9
